Goal: Find specific page/section: Find specific page/section

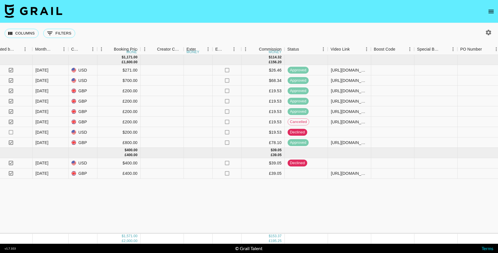
scroll to position [0, 440]
click at [496, 12] on button "open drawer" at bounding box center [491, 12] width 12 height 12
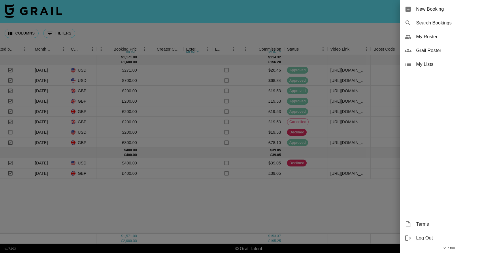
click at [432, 41] on div "My Roster" at bounding box center [449, 37] width 98 height 14
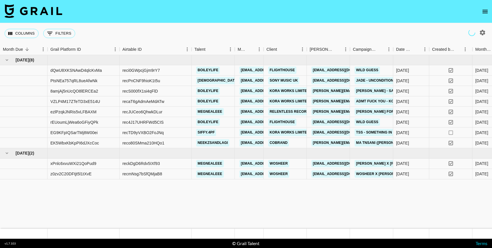
click at [486, 12] on icon "open drawer" at bounding box center [485, 11] width 7 height 7
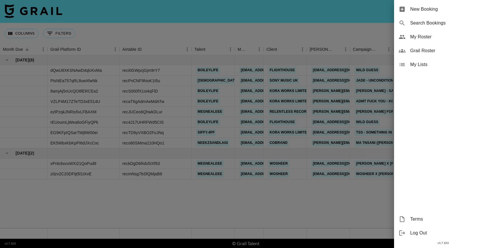
click at [425, 39] on span "My Roster" at bounding box center [448, 36] width 77 height 7
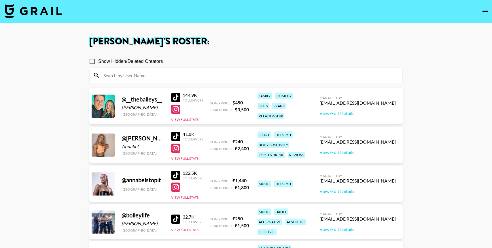
click at [489, 12] on button "open drawer" at bounding box center [485, 12] width 12 height 12
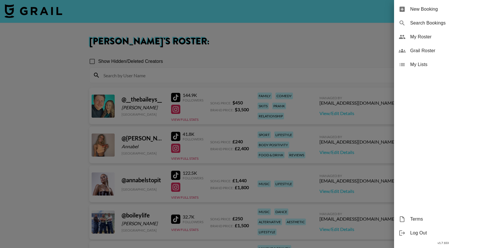
click at [427, 52] on span "Grail Roster" at bounding box center [448, 50] width 77 height 7
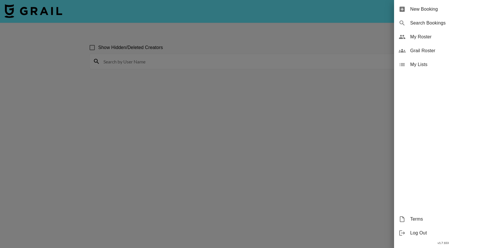
click at [163, 63] on div at bounding box center [246, 124] width 492 height 248
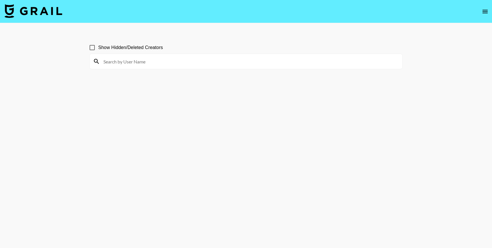
click at [165, 62] on input at bounding box center [249, 61] width 299 height 9
type input "itssimannn"
